Goal: Task Accomplishment & Management: Manage account settings

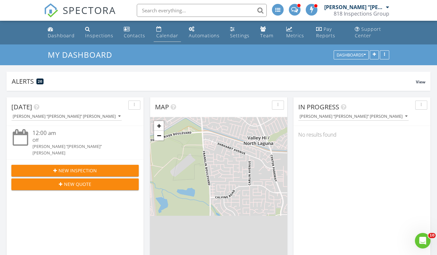
click at [164, 34] on div "Calendar" at bounding box center [167, 35] width 22 height 6
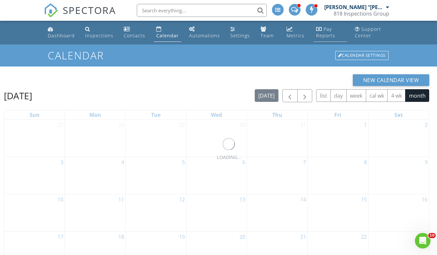
click at [329, 33] on div "Pay Reports" at bounding box center [325, 32] width 19 height 13
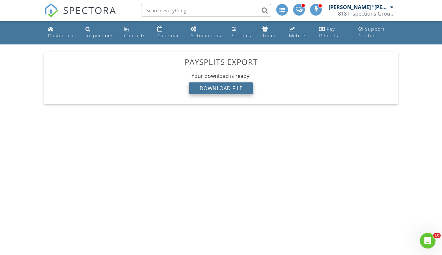
click at [224, 92] on div "Download File" at bounding box center [221, 89] width 64 height 12
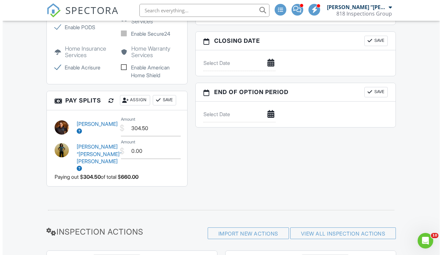
scroll to position [728, 0]
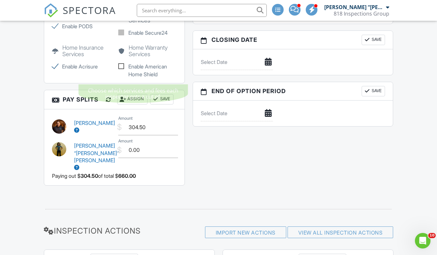
click at [137, 94] on div "Assign" at bounding box center [132, 99] width 30 height 10
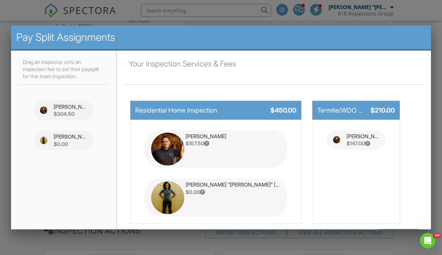
drag, startPoint x: 186, startPoint y: 144, endPoint x: 55, endPoint y: 124, distance: 133.4
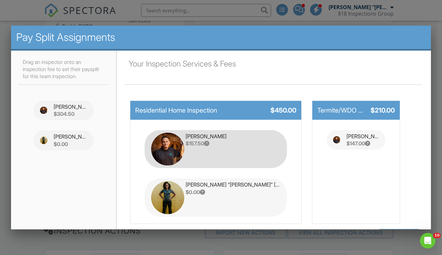
drag, startPoint x: 55, startPoint y: 124, endPoint x: 180, endPoint y: 140, distance: 126.1
click at [186, 140] on div "$157.50" at bounding box center [233, 143] width 95 height 7
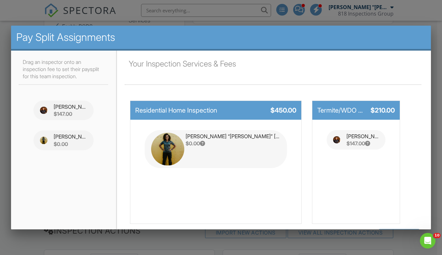
scroll to position [24, 0]
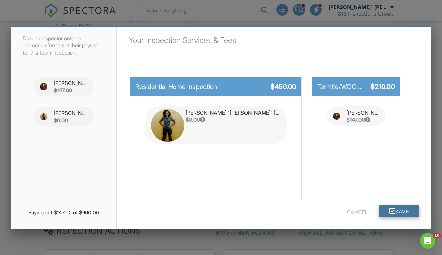
click at [404, 209] on button "Save" at bounding box center [399, 212] width 41 height 12
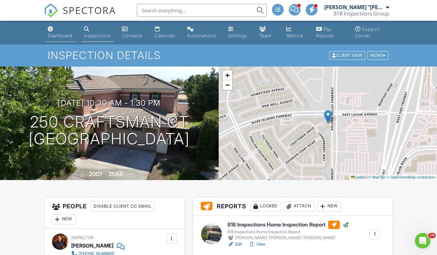
click at [53, 37] on div "Dashboard" at bounding box center [60, 36] width 25 height 6
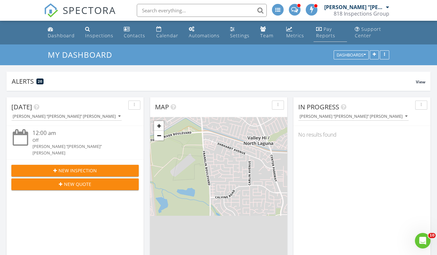
click at [326, 37] on div "Pay Reports" at bounding box center [325, 32] width 19 height 13
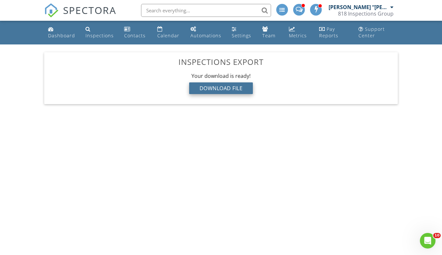
click at [235, 88] on div "Download File" at bounding box center [221, 89] width 64 height 12
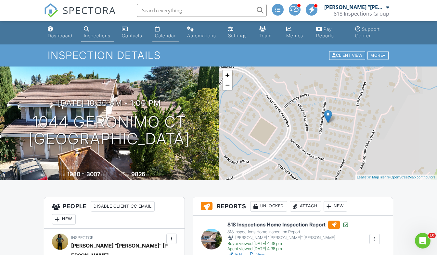
click at [160, 32] on link "Calendar" at bounding box center [165, 32] width 27 height 19
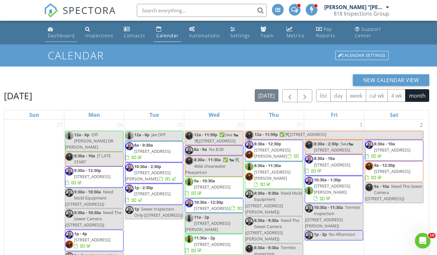
click at [58, 34] on div "Dashboard" at bounding box center [61, 35] width 27 height 6
